Goal: Task Accomplishment & Management: Complete application form

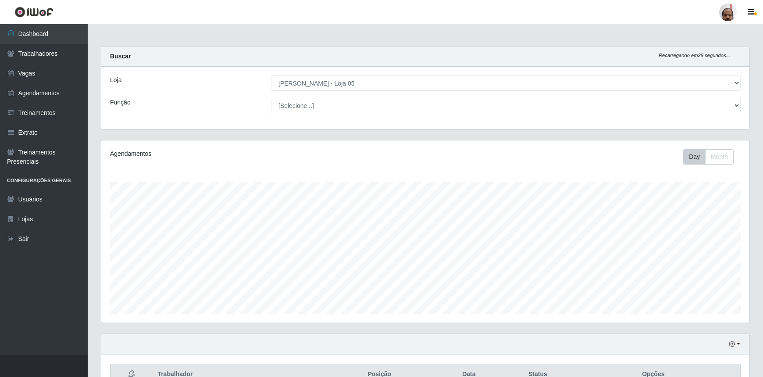
select select "252"
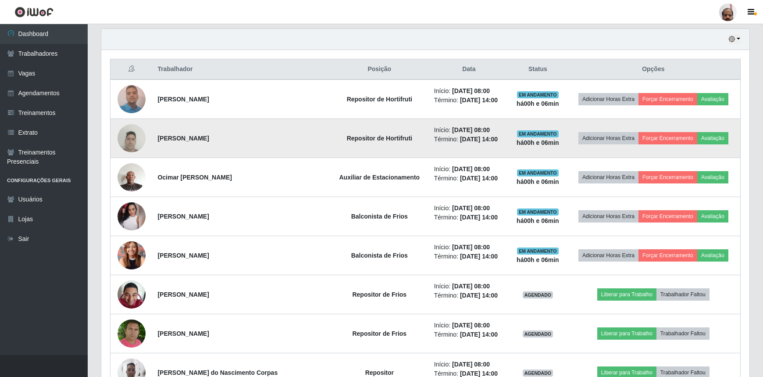
scroll to position [319, 0]
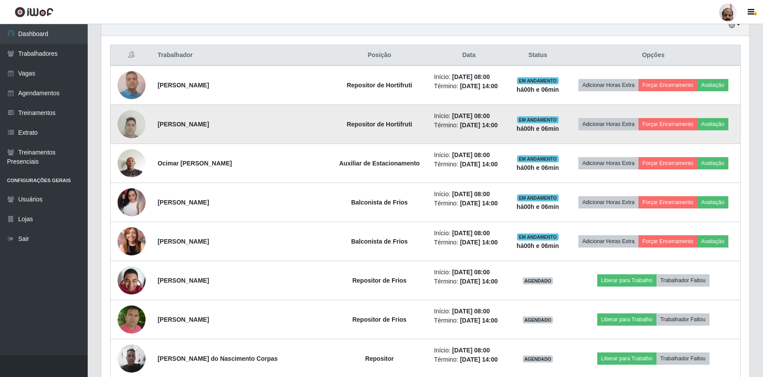
click at [127, 124] on img at bounding box center [132, 123] width 28 height 37
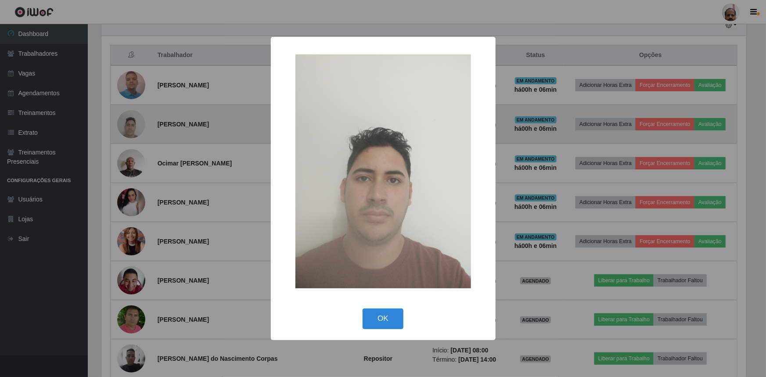
click at [127, 124] on div "× OK Cancel" at bounding box center [383, 188] width 766 height 377
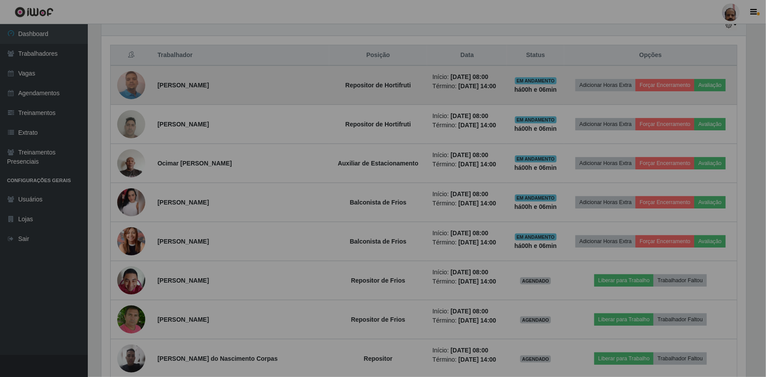
scroll to position [182, 648]
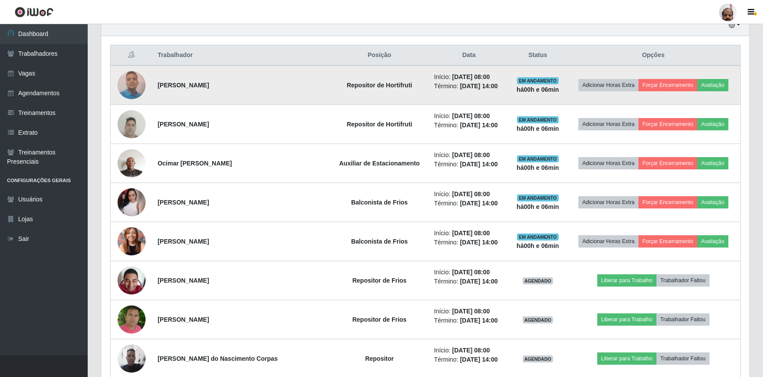
click at [127, 86] on img at bounding box center [132, 84] width 28 height 37
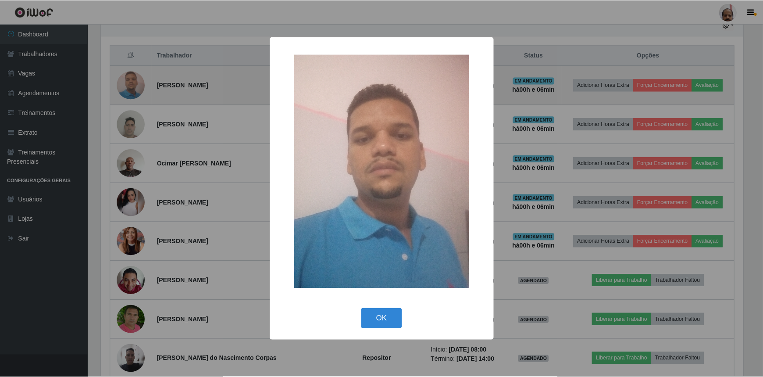
scroll to position [182, 644]
click at [127, 87] on div "× OK Cancel" at bounding box center [383, 188] width 766 height 377
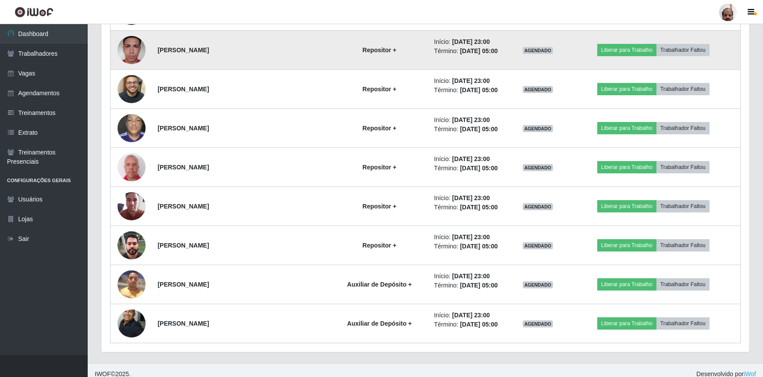
scroll to position [1647, 0]
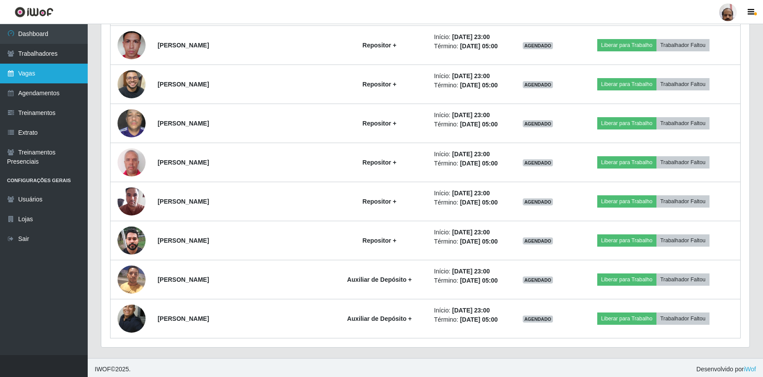
click at [37, 73] on link "Vagas" at bounding box center [44, 74] width 88 height 20
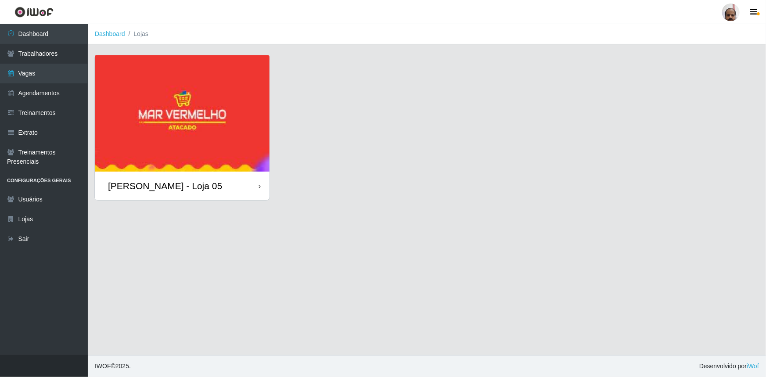
click at [190, 191] on div "[PERSON_NAME] - Loja 05" at bounding box center [165, 185] width 114 height 11
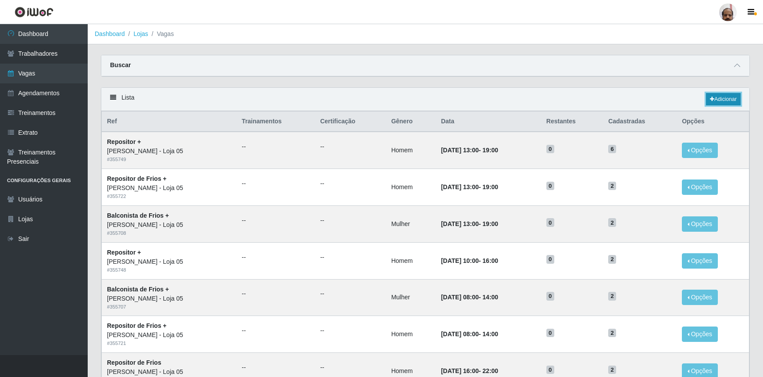
click at [734, 101] on link "Adicionar" at bounding box center [723, 99] width 35 height 12
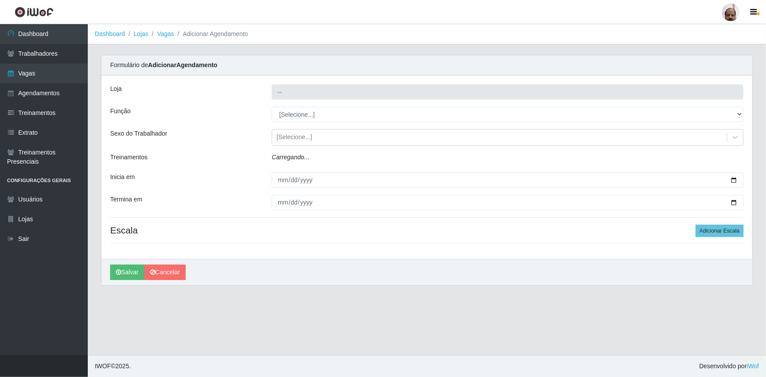
type input "[PERSON_NAME] - Loja 05"
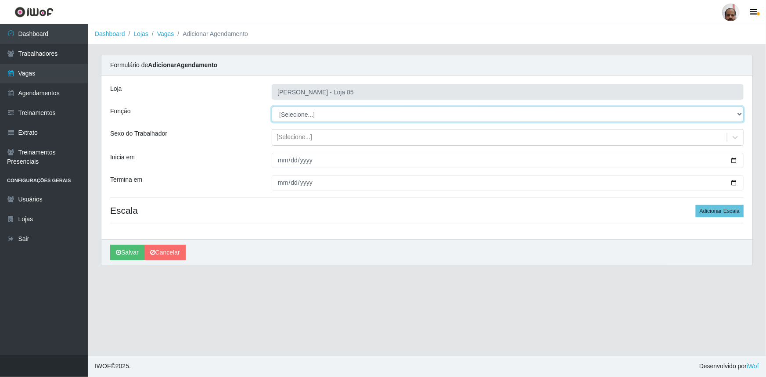
click at [740, 114] on select "[Selecione...] ASG ASG + ASG ++ Auxiliar de Depósito Auxiliar de Depósito + Aux…" at bounding box center [508, 114] width 472 height 15
select select "82"
click at [272, 107] on select "[Selecione...] ASG ASG + ASG ++ Auxiliar de Depósito Auxiliar de Depósito + Aux…" at bounding box center [508, 114] width 472 height 15
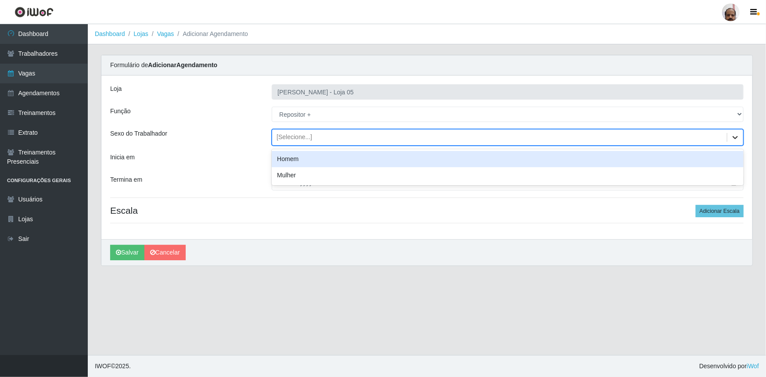
click at [734, 135] on icon at bounding box center [734, 137] width 9 height 9
click at [292, 161] on div "Homem" at bounding box center [508, 159] width 472 height 16
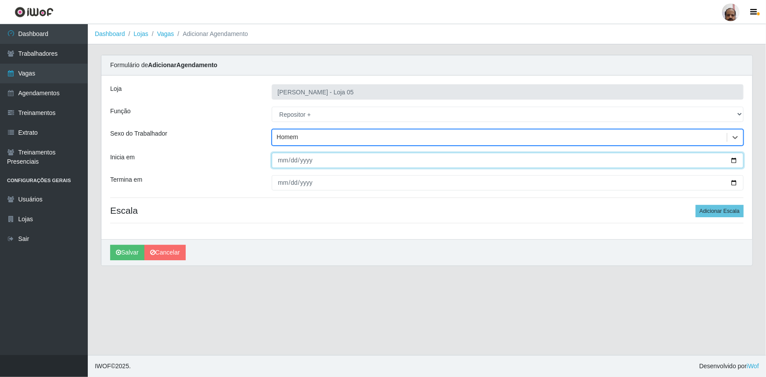
click at [733, 161] on input "Inicia em" at bounding box center [508, 160] width 472 height 15
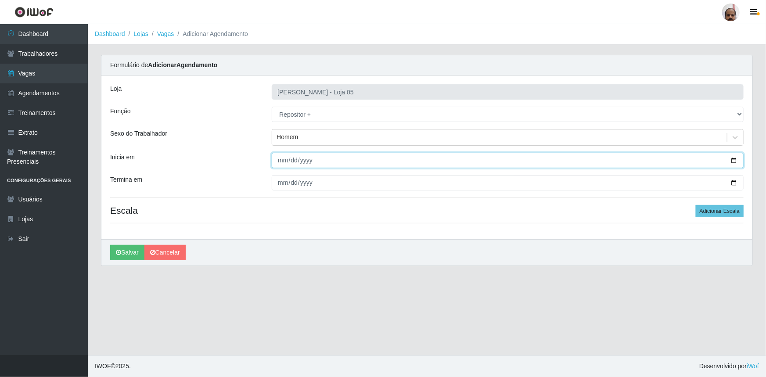
type input "[DATE]"
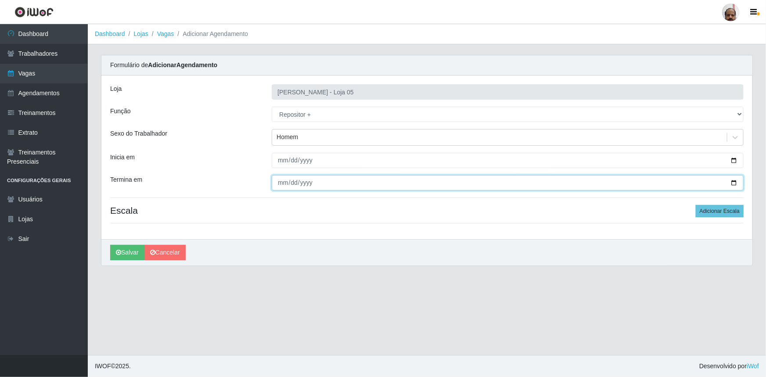
click at [732, 182] on input "Termina em" at bounding box center [508, 182] width 472 height 15
type input "[DATE]"
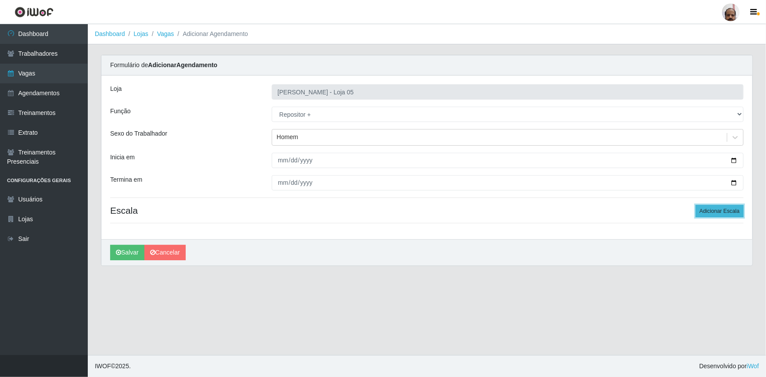
click at [730, 213] on button "Adicionar Escala" at bounding box center [719, 211] width 48 height 12
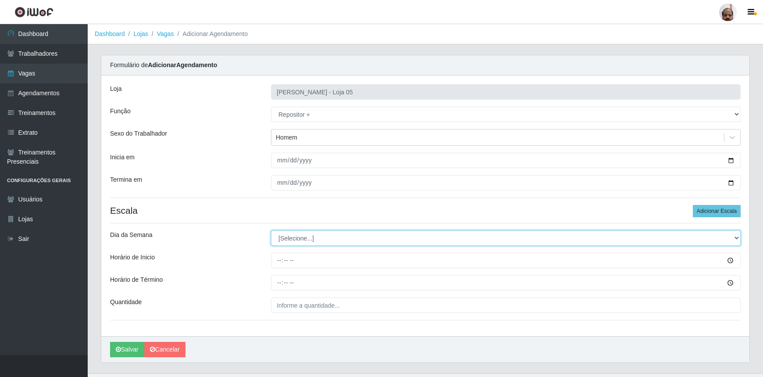
drag, startPoint x: 736, startPoint y: 238, endPoint x: 719, endPoint y: 235, distance: 17.4
click at [736, 238] on select "[Selecione...] Segunda Terça Quarta Quinta Sexta Sábado Domingo" at bounding box center [506, 237] width 470 height 15
select select "3"
click at [271, 230] on select "[Selecione...] Segunda Terça Quarta Quinta Sexta Sábado Domingo" at bounding box center [506, 237] width 470 height 15
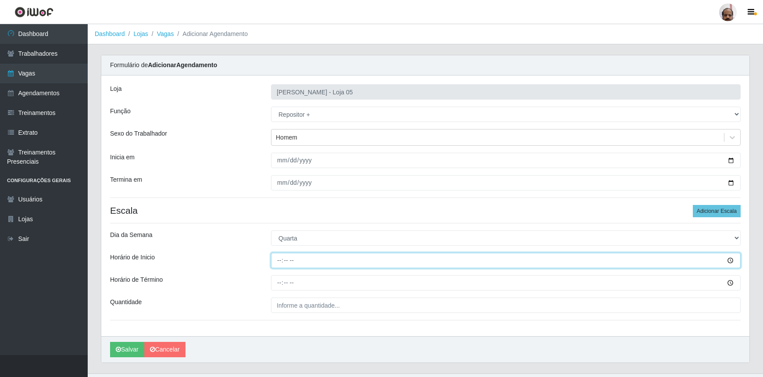
drag, startPoint x: 279, startPoint y: 261, endPoint x: 272, endPoint y: 258, distance: 7.7
click at [277, 261] on input "Horário de Inicio" at bounding box center [506, 260] width 470 height 15
type input "23:00"
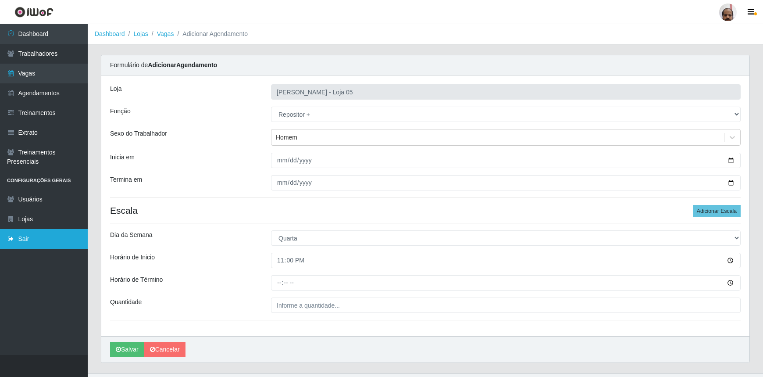
click at [44, 235] on link "Sair" at bounding box center [44, 239] width 88 height 20
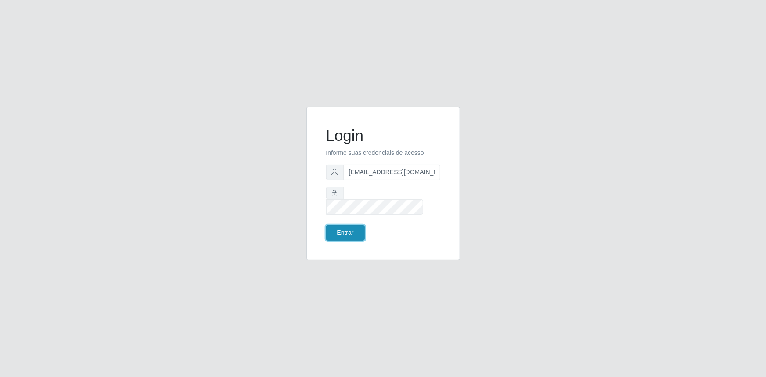
click at [349, 229] on button "Entrar" at bounding box center [345, 232] width 39 height 15
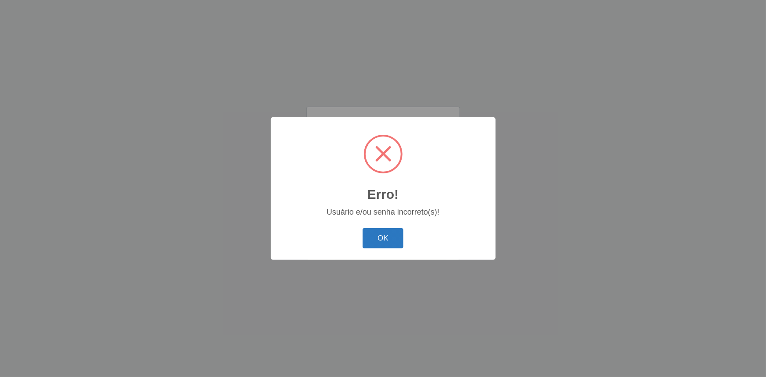
click at [388, 242] on button "OK" at bounding box center [382, 238] width 41 height 21
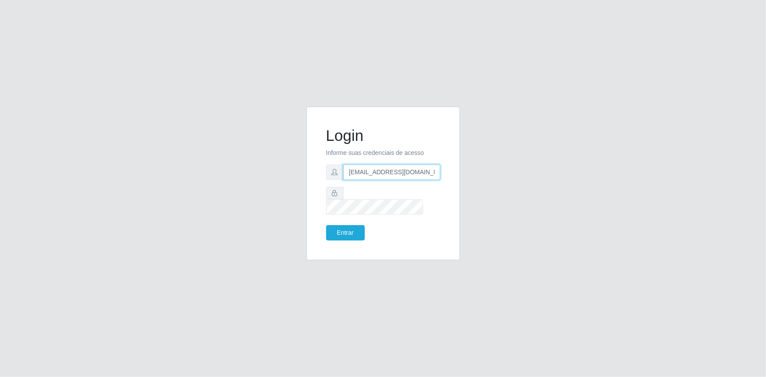
click at [436, 179] on input "[EMAIL_ADDRESS][DOMAIN_NAME]" at bounding box center [391, 172] width 97 height 15
type input "[EMAIL_ADDRESS][DOMAIN_NAME]"
click at [341, 228] on button "Entrar" at bounding box center [345, 232] width 39 height 15
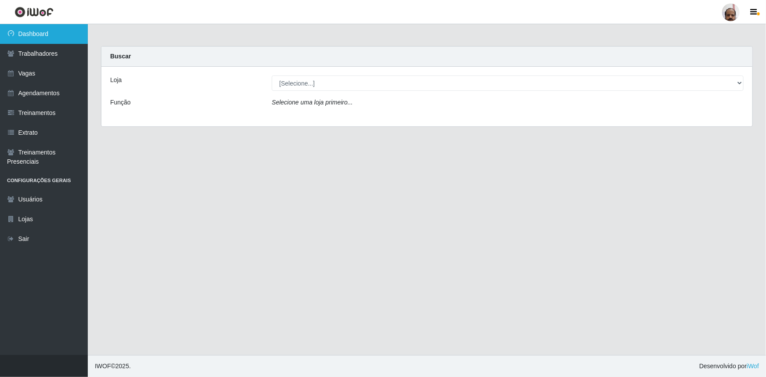
click at [46, 35] on link "Dashboard" at bounding box center [44, 34] width 88 height 20
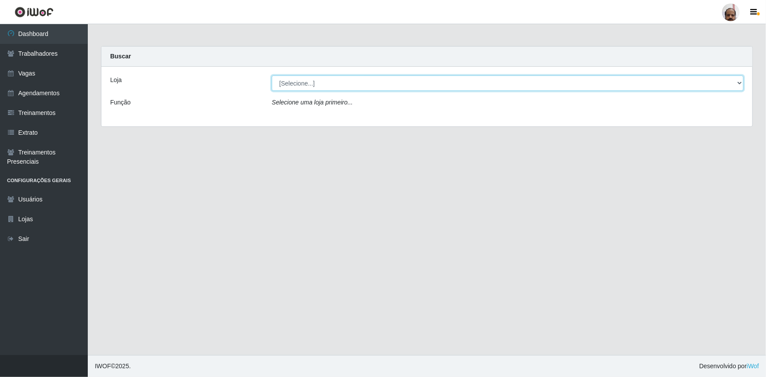
click at [738, 81] on select "[Selecione...] Mar Vermelho - Loja 05" at bounding box center [508, 82] width 472 height 15
select select "252"
click at [272, 75] on select "[Selecione...] Mar Vermelho - Loja 05" at bounding box center [508, 82] width 472 height 15
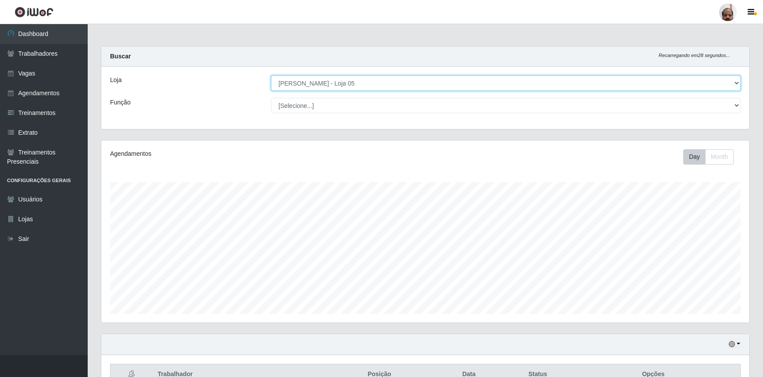
scroll to position [182, 648]
